Goal: Navigation & Orientation: Find specific page/section

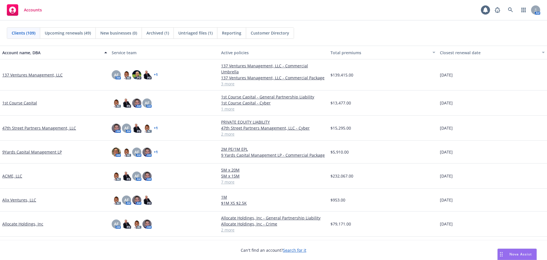
click at [213, 7] on div "Accounts 1 AM" at bounding box center [273, 10] width 547 height 21
